Goal: Task Accomplishment & Management: Manage account settings

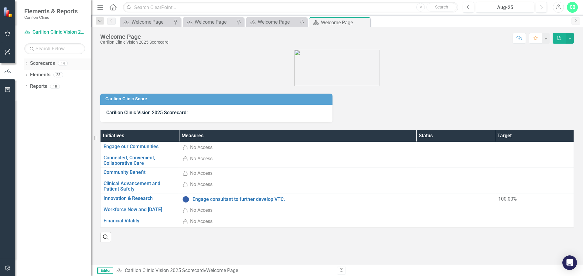
click at [27, 63] on icon "Dropdown" at bounding box center [26, 64] width 4 height 3
click at [31, 74] on icon "Dropdown" at bounding box center [29, 75] width 5 height 4
click at [44, 97] on link "Department of Medicine" at bounding box center [65, 98] width 52 height 7
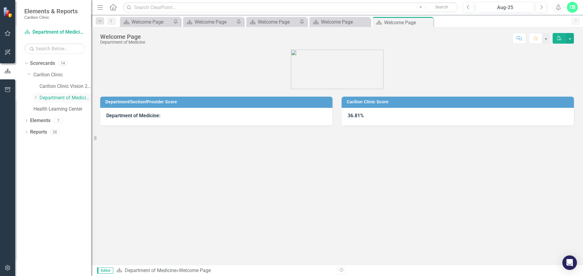
click at [40, 98] on link "Department of Medicine" at bounding box center [65, 98] width 52 height 7
click at [35, 98] on icon "Dropdown" at bounding box center [35, 98] width 5 height 4
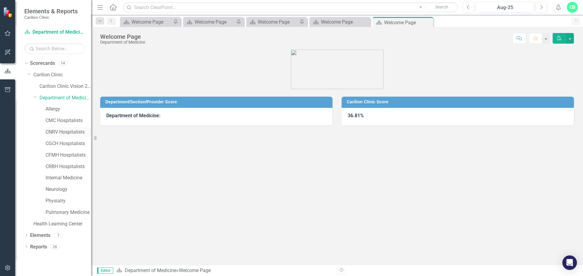
click at [54, 131] on link "CNRV Hospitalists" at bounding box center [69, 132] width 46 height 7
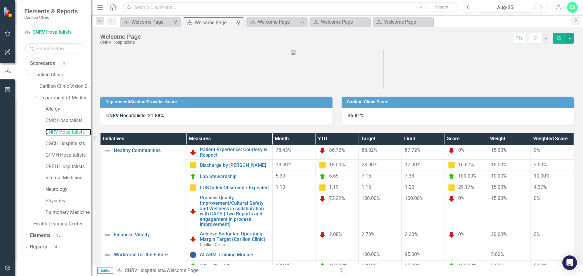
scroll to position [28, 0]
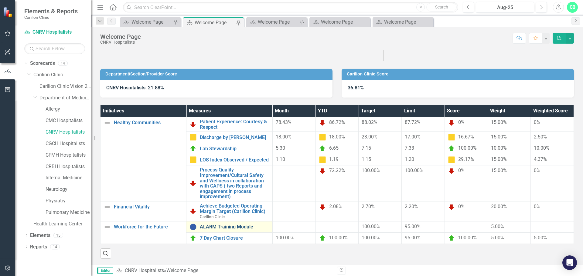
click at [245, 228] on link "ALARM Training Module" at bounding box center [234, 227] width 69 height 5
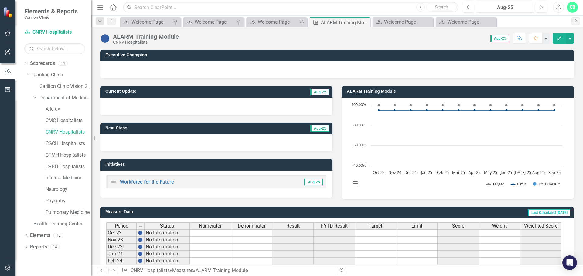
scroll to position [147, 0]
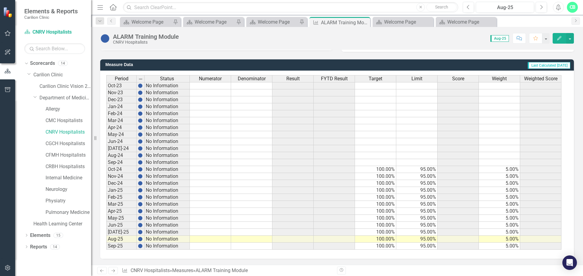
click at [226, 240] on td at bounding box center [210, 239] width 41 height 7
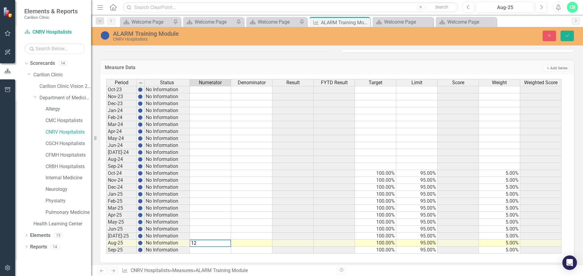
click at [106, 245] on div "Period Status Numerator Denominator Result FYTD Result Target Limit Score Weigh…" at bounding box center [106, 166] width 0 height 175
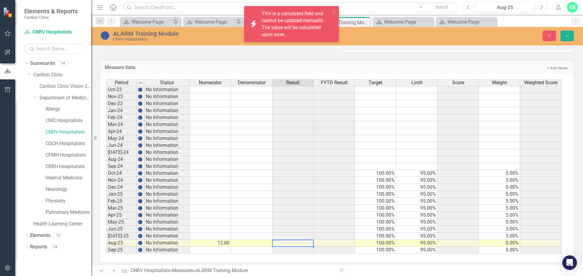
click at [267, 244] on td at bounding box center [251, 243] width 41 height 7
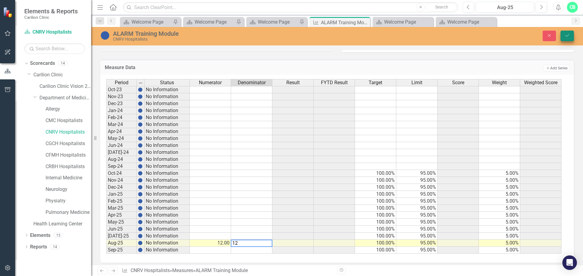
type textarea "12"
click at [564, 37] on icon "Save" at bounding box center [566, 35] width 5 height 4
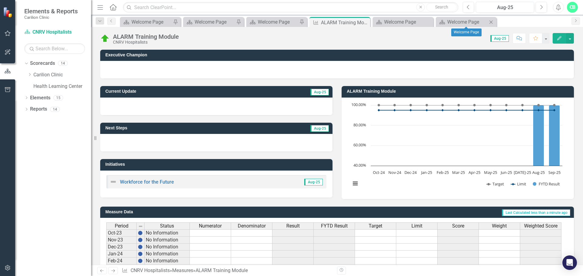
click at [489, 21] on icon "Close" at bounding box center [491, 22] width 6 height 5
click at [427, 22] on icon "Close" at bounding box center [428, 22] width 6 height 5
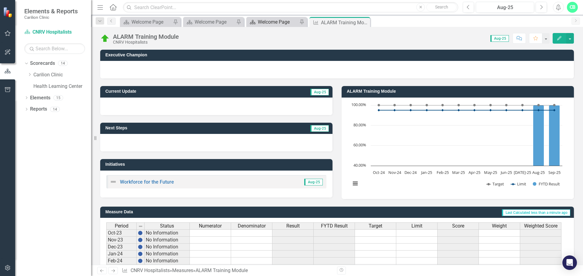
click at [280, 24] on div "Welcome Page" at bounding box center [278, 22] width 40 height 8
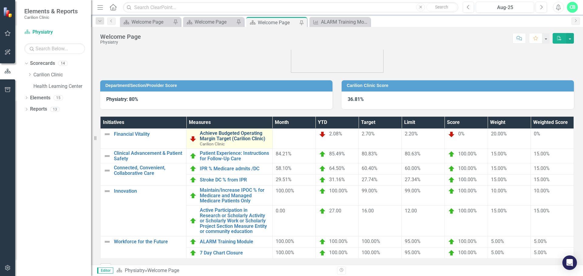
scroll to position [31, 0]
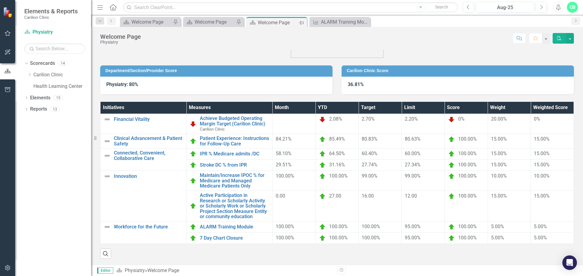
click at [302, 22] on icon "Pin" at bounding box center [301, 23] width 5 height 6
click at [338, 21] on div "Welcome Page" at bounding box center [337, 23] width 32 height 8
click at [364, 21] on icon "Close" at bounding box center [364, 22] width 6 height 5
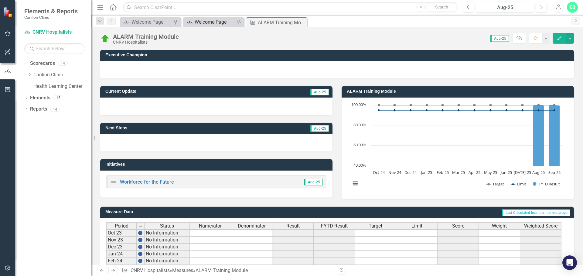
click at [223, 22] on div "Welcome Page" at bounding box center [215, 22] width 40 height 8
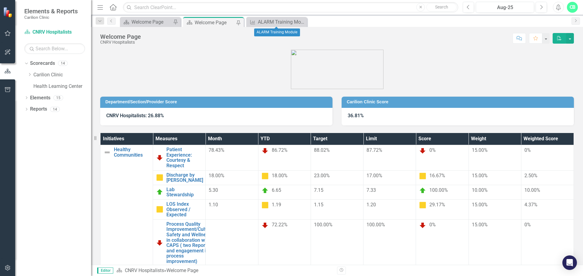
click at [0, 0] on icon "Close" at bounding box center [0, 0] width 0 height 0
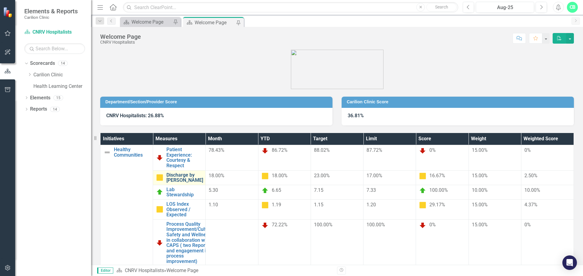
click at [203, 173] on link "Discharge by [PERSON_NAME]" at bounding box center [184, 178] width 37 height 11
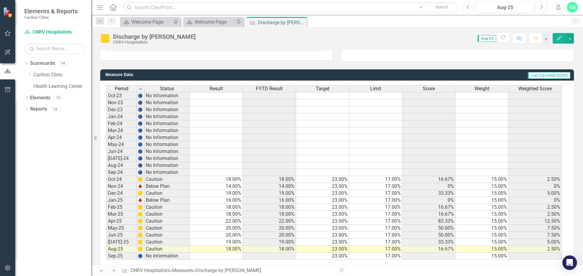
scroll to position [147, 0]
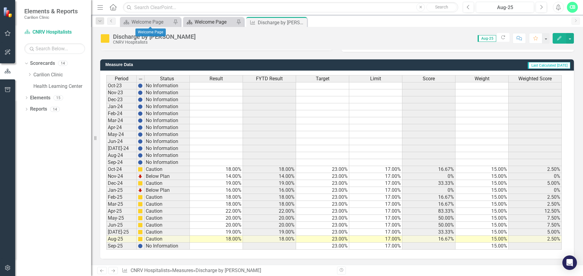
click at [229, 22] on div "Welcome Page" at bounding box center [215, 22] width 40 height 8
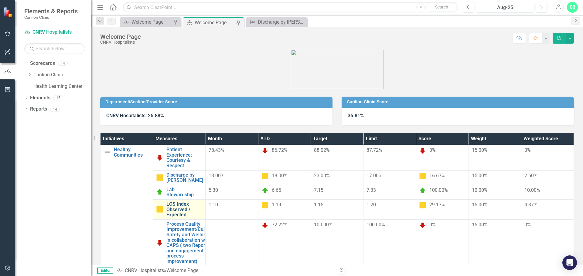
click at [202, 202] on link "LOS Index Observed / Expected" at bounding box center [184, 210] width 36 height 16
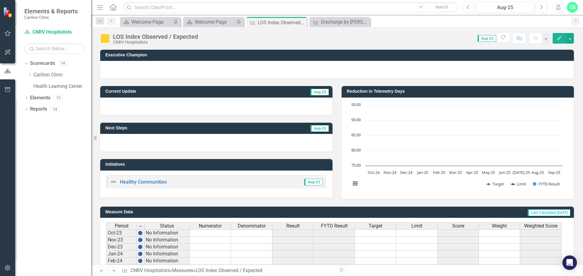
scroll to position [147, 0]
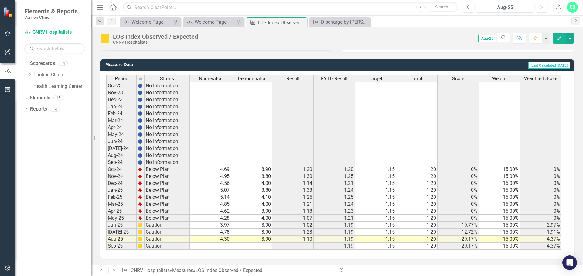
click at [226, 241] on td "4.30" at bounding box center [210, 239] width 41 height 7
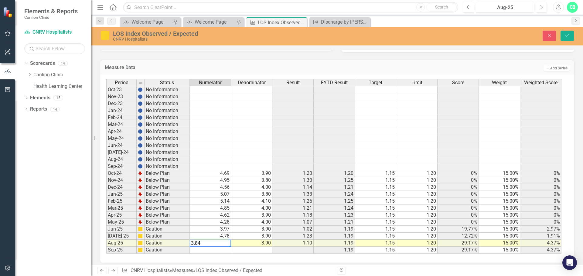
click at [269, 244] on td "3.90" at bounding box center [251, 243] width 41 height 7
click at [225, 174] on td "4.69" at bounding box center [210, 173] width 41 height 7
click at [244, 180] on td "3.80" at bounding box center [251, 180] width 41 height 7
click at [265, 195] on td "3.80" at bounding box center [251, 194] width 41 height 7
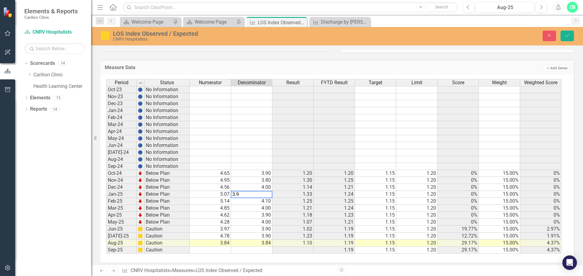
click at [269, 206] on td "4.00" at bounding box center [251, 208] width 41 height 7
click at [265, 204] on td "4.10" at bounding box center [251, 201] width 41 height 7
click at [225, 200] on td "5.14" at bounding box center [210, 201] width 41 height 7
click at [106, 226] on div "Period Status Numerator Denominator Result FYTD Result Target Limit Score Weigh…" at bounding box center [106, 166] width 0 height 175
click at [257, 208] on td "4.00" at bounding box center [251, 208] width 41 height 7
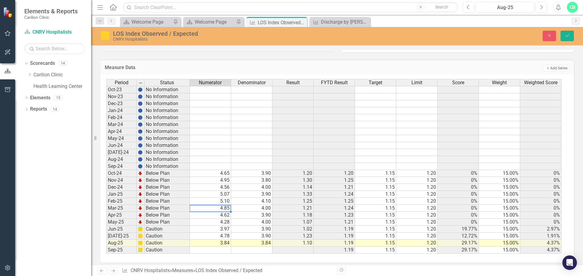
click at [226, 209] on td "4.85" at bounding box center [210, 208] width 41 height 7
click at [232, 220] on td "4.00" at bounding box center [251, 222] width 41 height 7
click at [249, 223] on td "4.00" at bounding box center [251, 222] width 41 height 7
click at [218, 223] on td "4.28" at bounding box center [210, 222] width 41 height 7
click at [106, 233] on div "Period Status Numerator Denominator Result FYTD Result Target Limit Score Weigh…" at bounding box center [106, 166] width 0 height 175
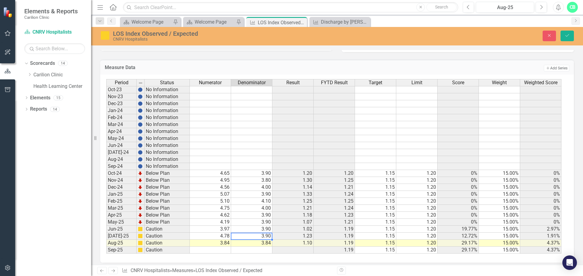
click at [255, 229] on td "3.90" at bounding box center [251, 229] width 41 height 7
click at [227, 230] on td "3.97" at bounding box center [210, 229] width 41 height 7
click at [223, 237] on td "4.78" at bounding box center [210, 236] width 41 height 7
click at [260, 245] on td "3.84" at bounding box center [251, 243] width 41 height 7
click at [227, 242] on td "3.84" at bounding box center [210, 243] width 41 height 7
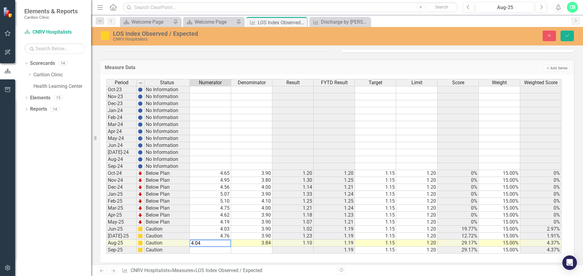
click at [271, 250] on td at bounding box center [251, 250] width 41 height 7
click at [267, 243] on td "3.84" at bounding box center [251, 243] width 41 height 7
type textarea "3.9"
drag, startPoint x: 568, startPoint y: 36, endPoint x: 552, endPoint y: 42, distance: 17.1
click at [568, 36] on icon "Save" at bounding box center [566, 35] width 5 height 4
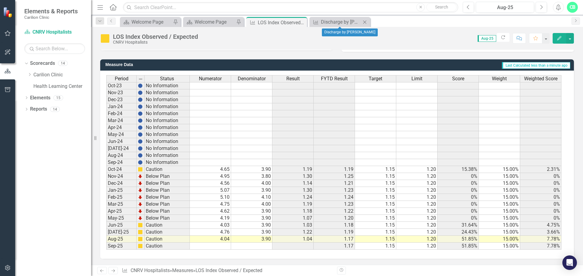
click at [366, 22] on icon "Close" at bounding box center [364, 22] width 6 height 5
click at [303, 23] on icon "Close" at bounding box center [301, 22] width 6 height 5
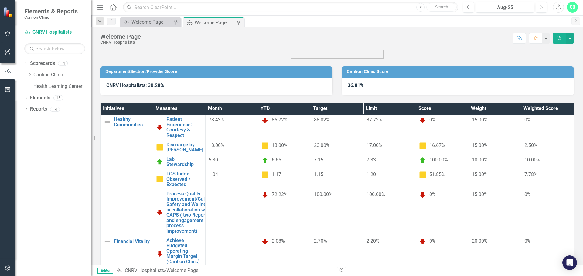
scroll to position [32, 0]
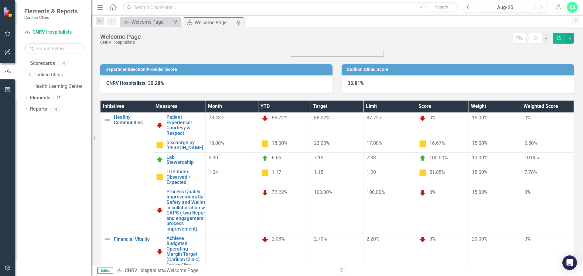
click at [559, 38] on icon "PDF" at bounding box center [558, 38] width 5 height 4
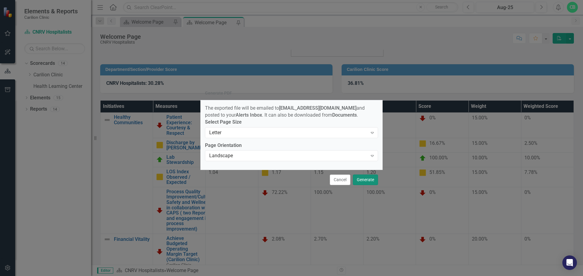
click at [371, 181] on button "Generate" at bounding box center [365, 180] width 25 height 11
